Goal: Navigation & Orientation: Understand site structure

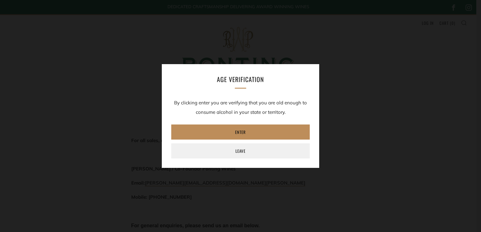
click at [249, 132] on link "Enter" at bounding box center [240, 132] width 139 height 15
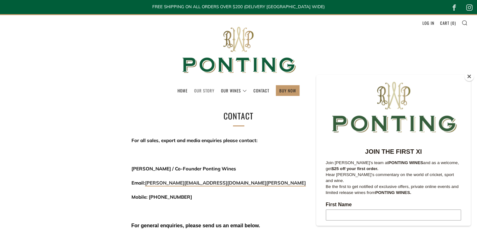
click at [209, 90] on link "Our Story" at bounding box center [204, 91] width 20 height 10
